Goal: Task Accomplishment & Management: Complete application form

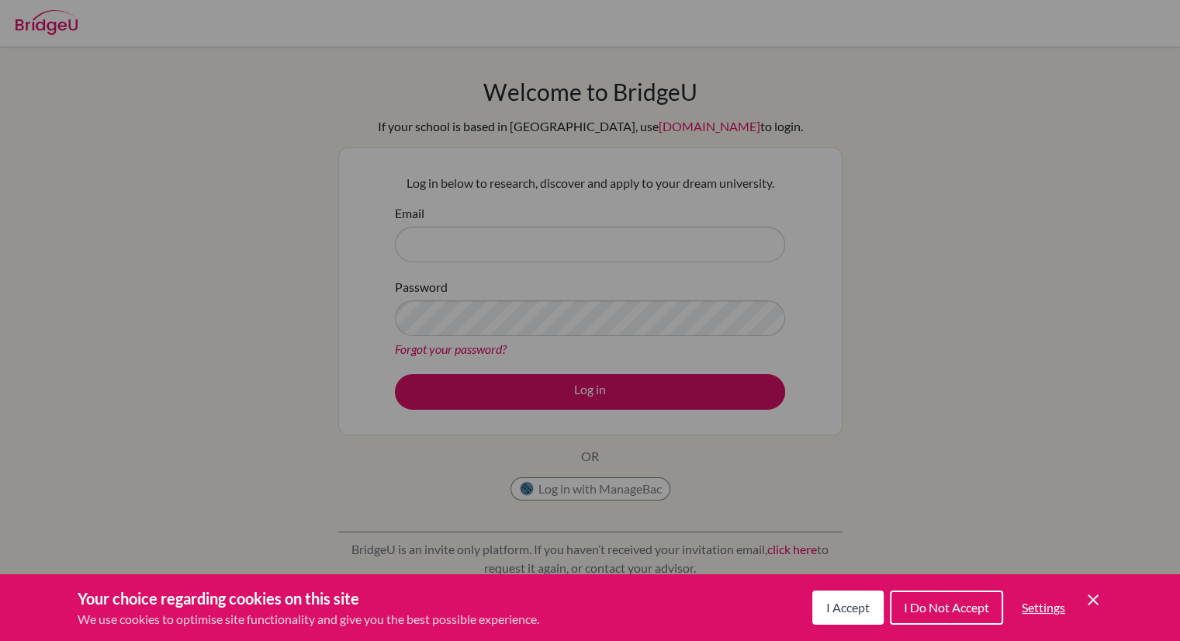
click at [843, 606] on span "I Accept" at bounding box center [847, 607] width 43 height 15
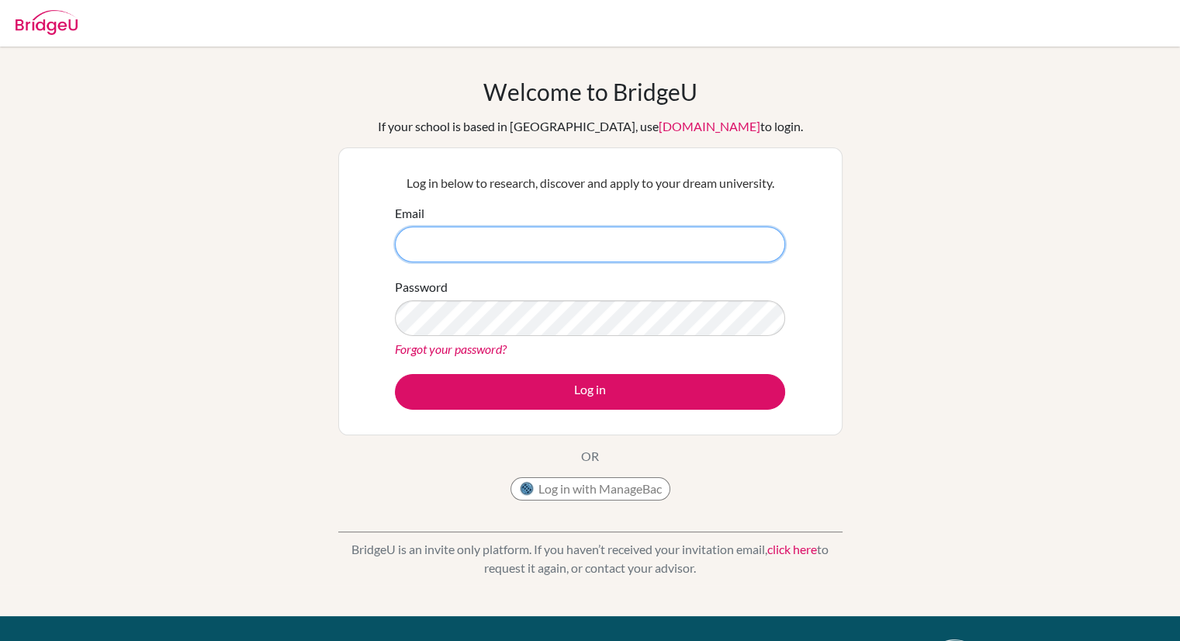
click at [417, 237] on input "Email" at bounding box center [590, 245] width 390 height 36
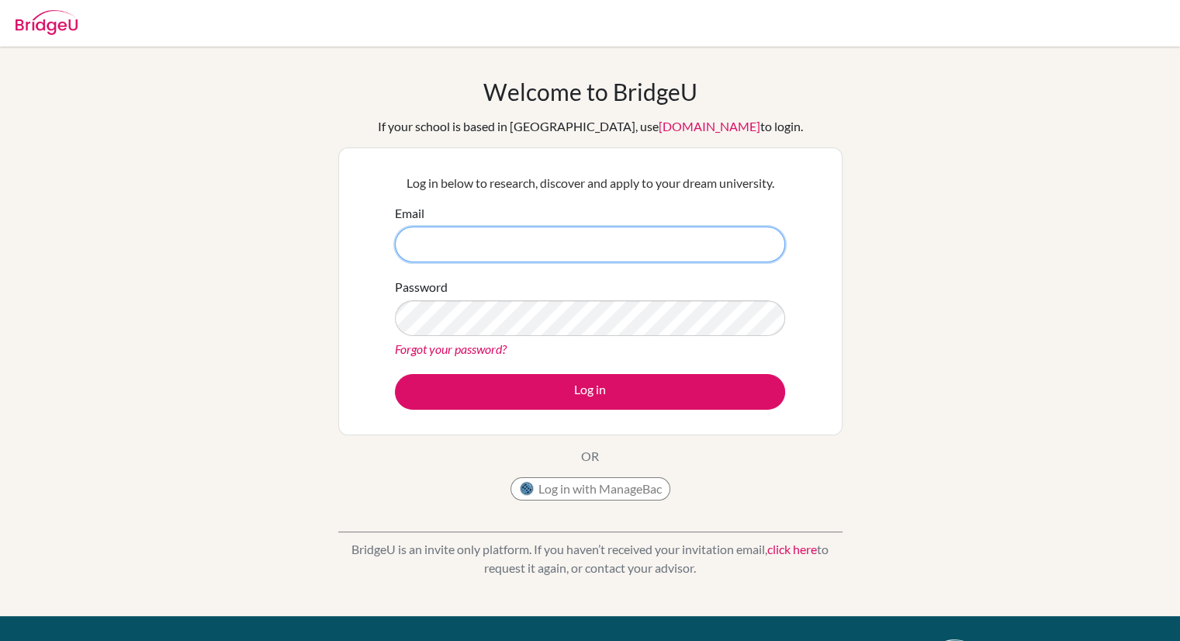
click at [417, 237] on input "Email" at bounding box center [590, 245] width 390 height 36
type input "vi"
click at [555, 487] on button "Log in with ManageBac" at bounding box center [590, 488] width 160 height 23
click at [420, 245] on input "vi" at bounding box center [590, 245] width 390 height 36
click at [416, 246] on input "Email" at bounding box center [590, 245] width 390 height 36
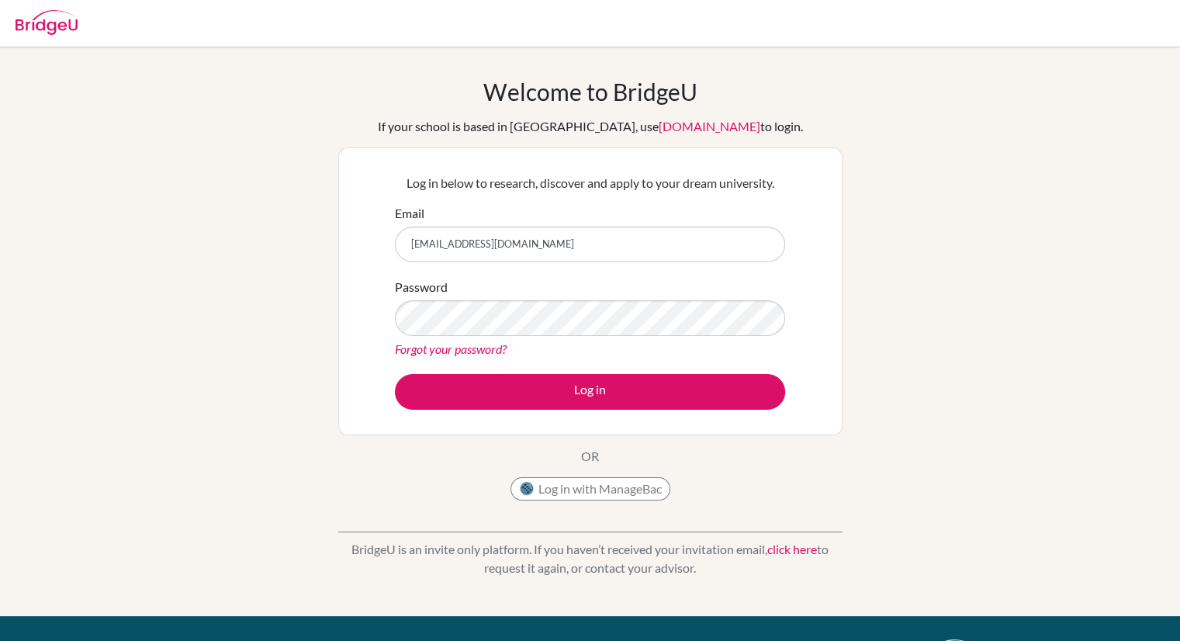
type input "[EMAIL_ADDRESS][DOMAIN_NAME]"
